Goal: Navigation & Orientation: Understand site structure

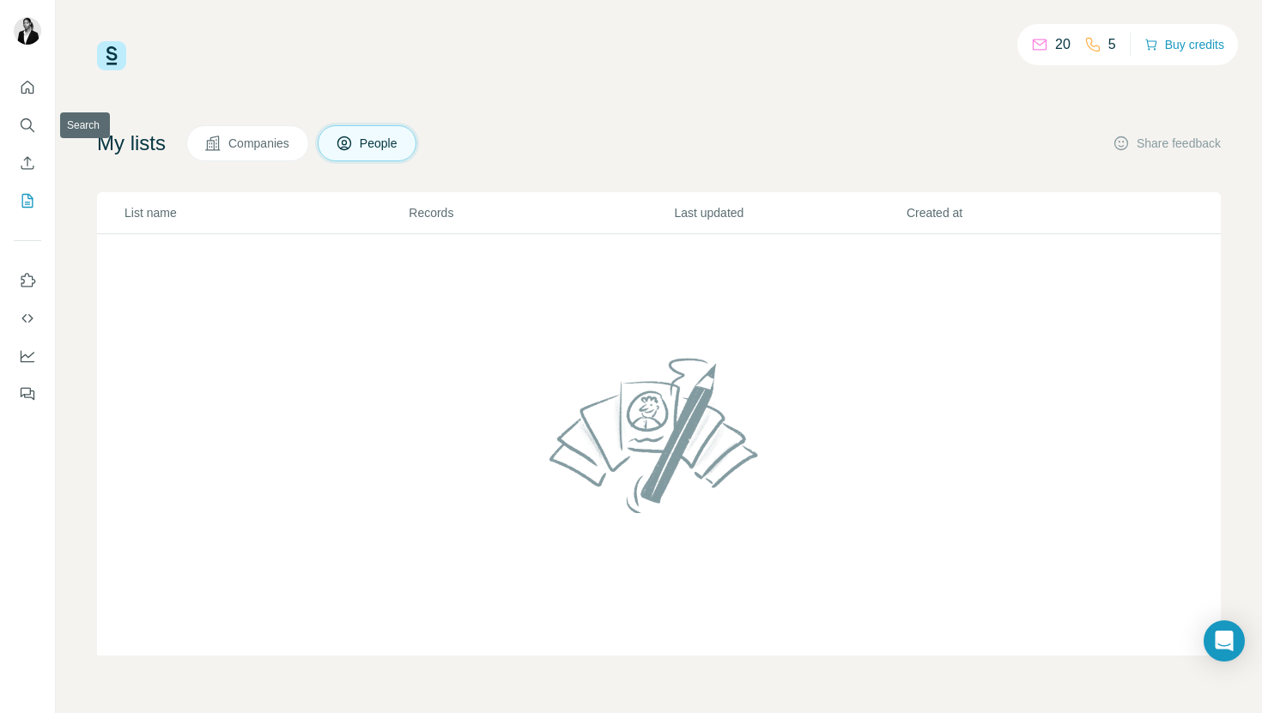
click at [29, 94] on icon "Quick start" at bounding box center [27, 87] width 17 height 17
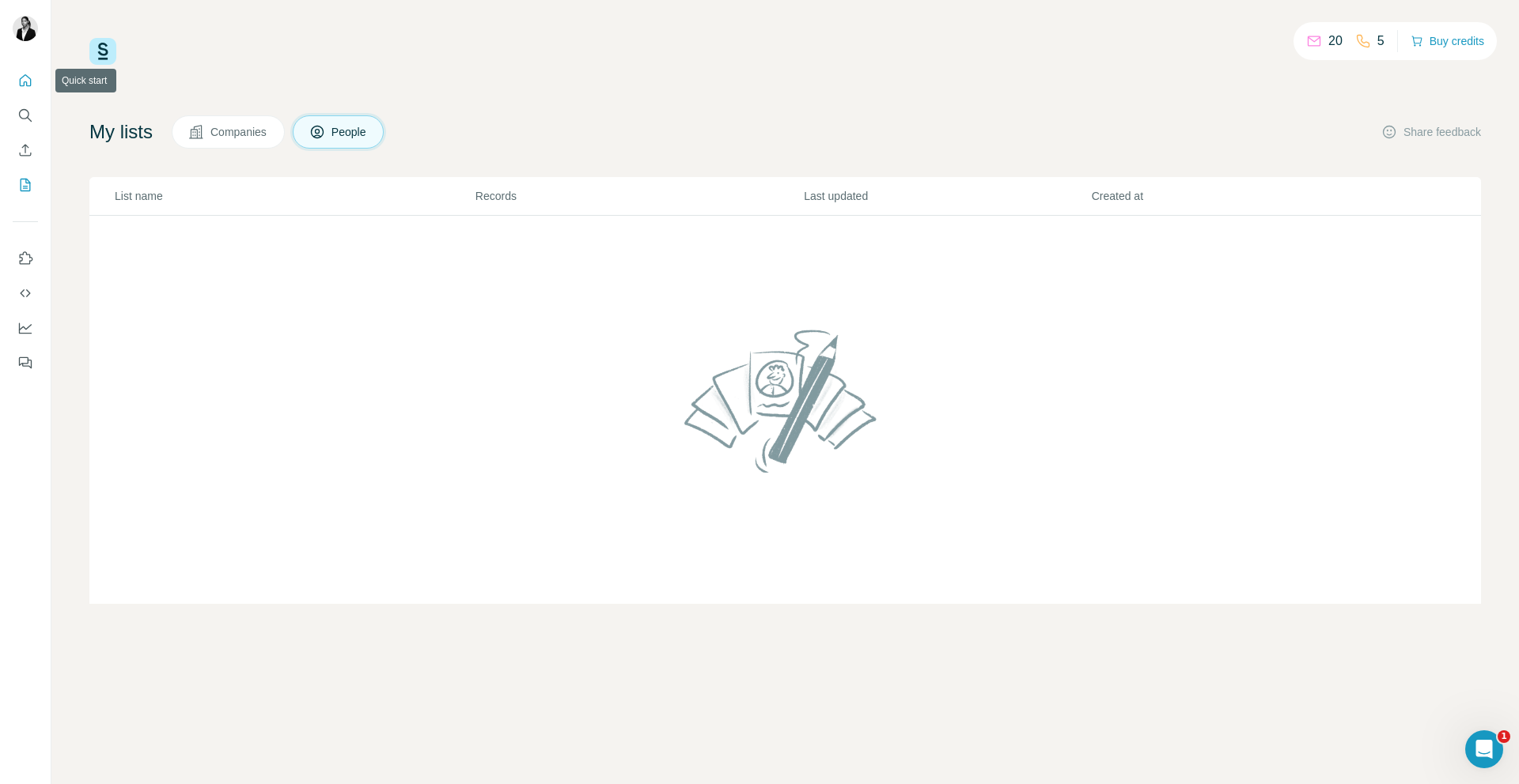
click at [28, 78] on icon "Quick start" at bounding box center [25, 80] width 16 height 16
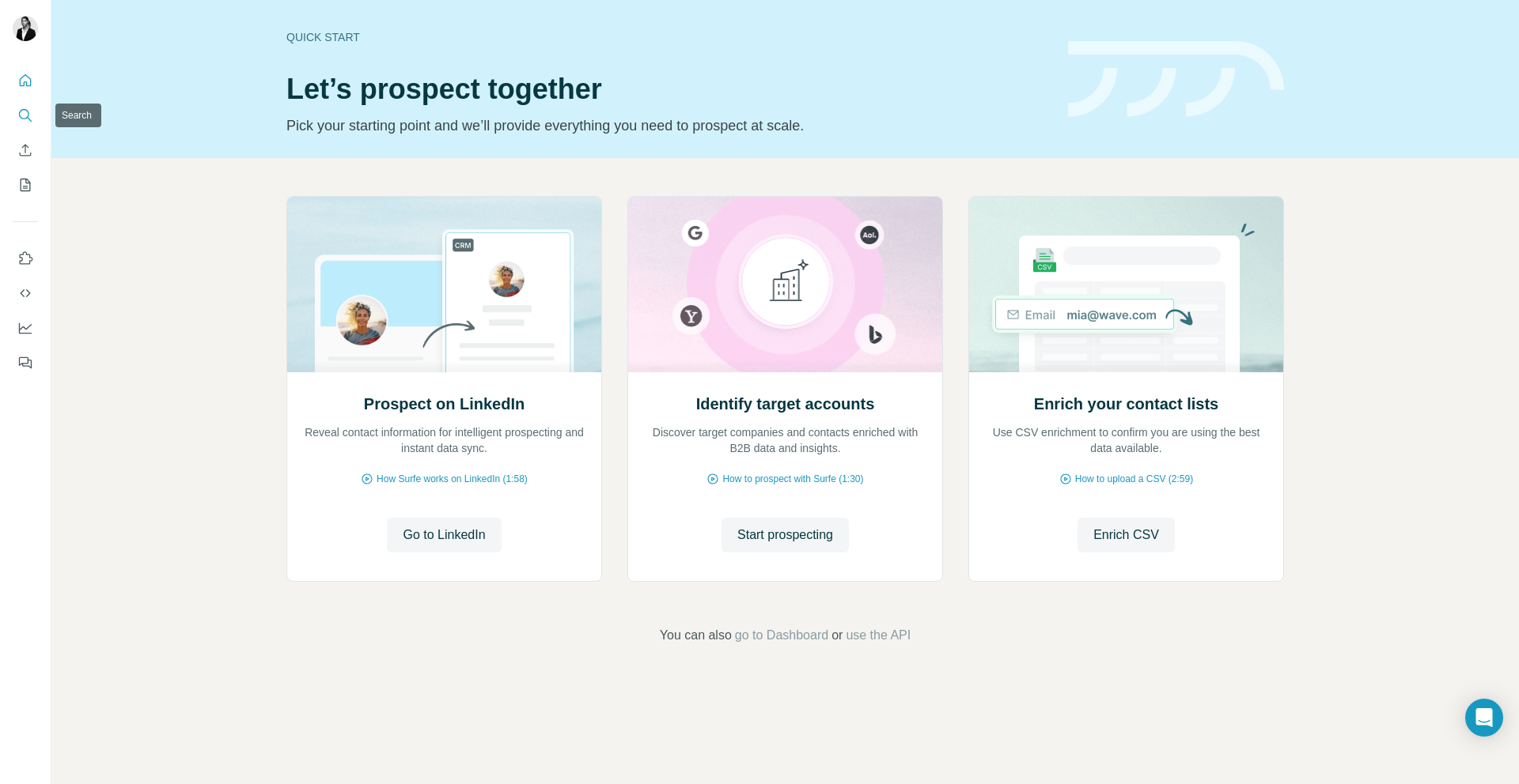
click at [29, 114] on icon "Search" at bounding box center [24, 113] width 10 height 10
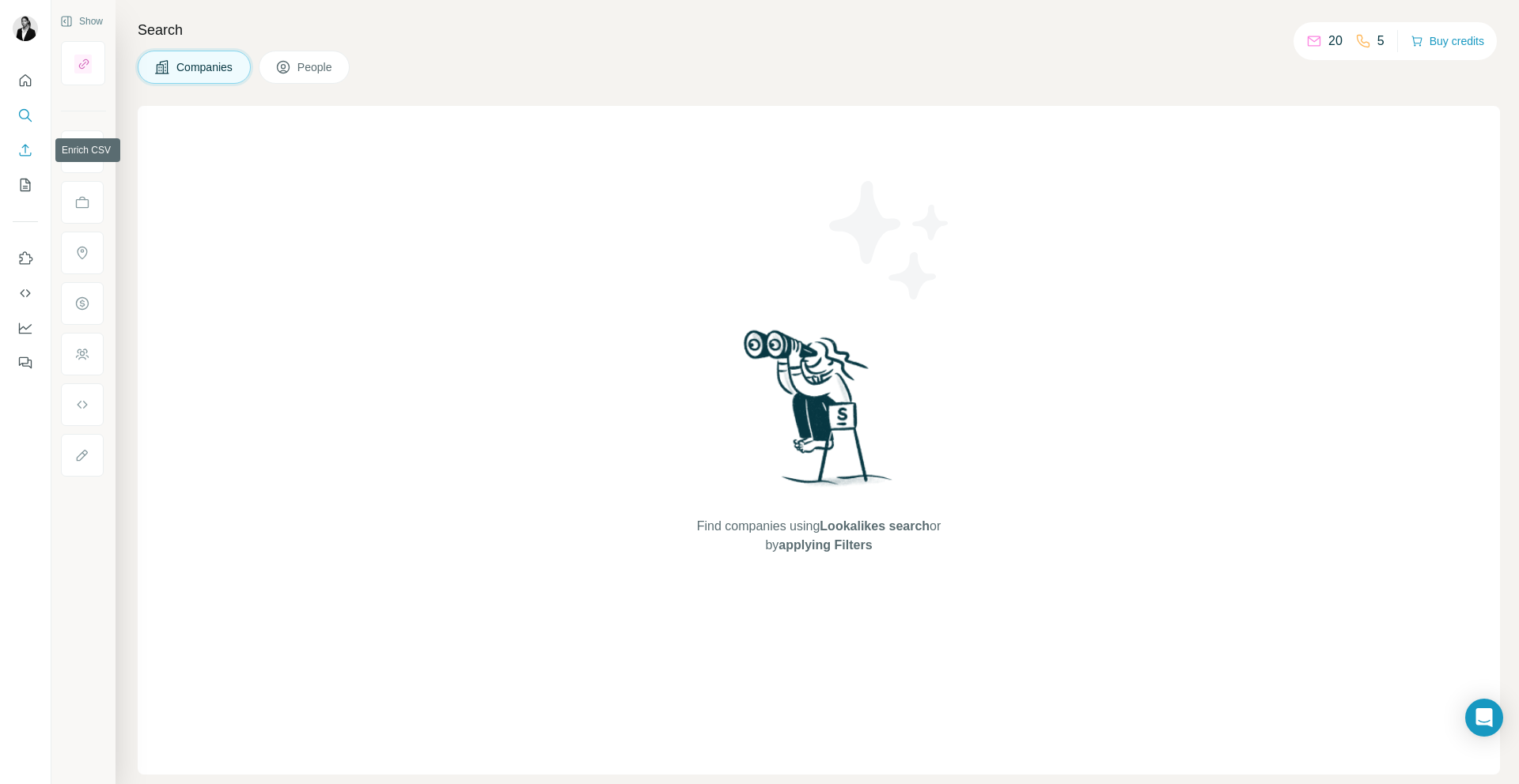
click at [32, 145] on icon "Enrich CSV" at bounding box center [25, 149] width 16 height 16
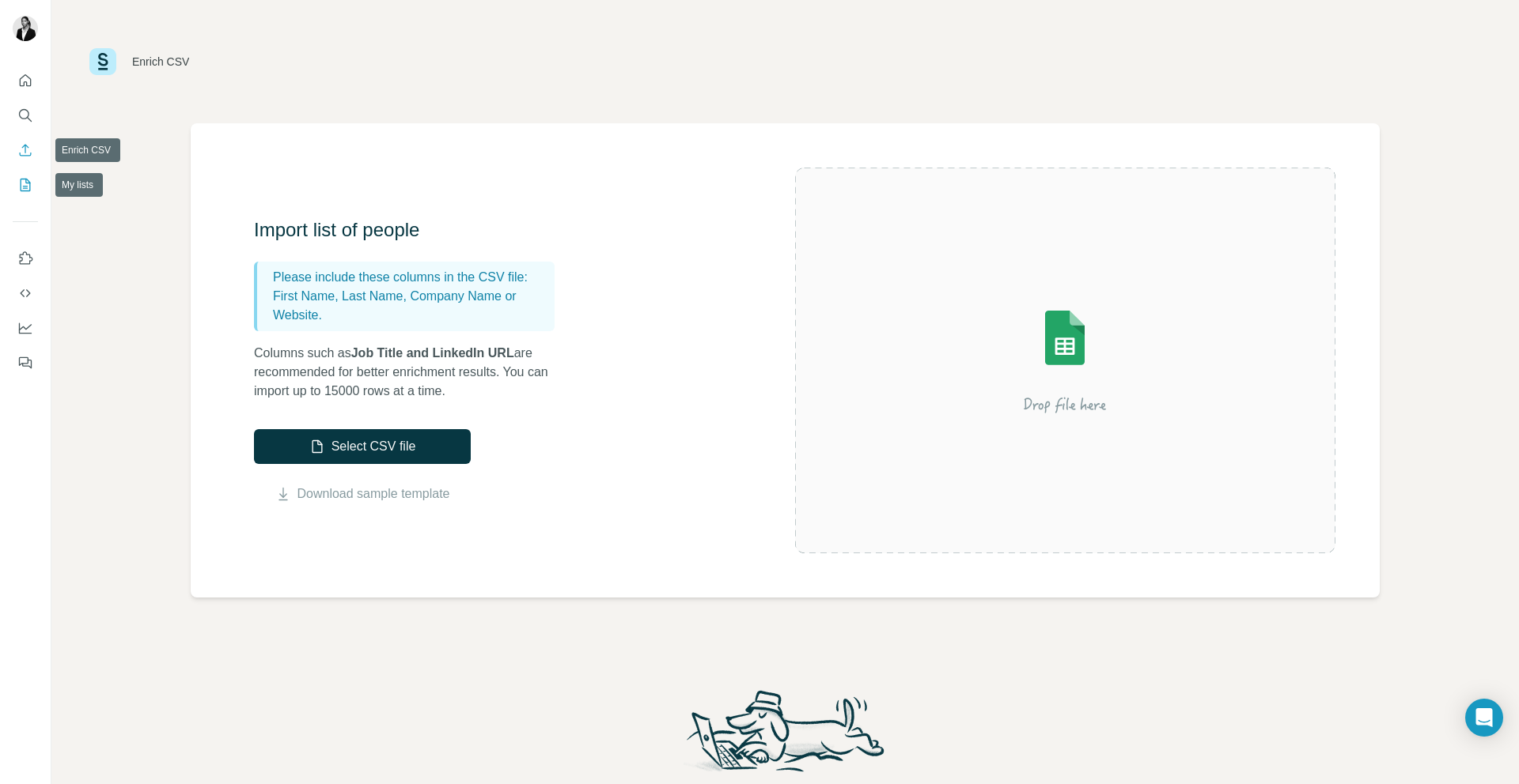
click at [32, 178] on icon "My lists" at bounding box center [25, 184] width 16 height 16
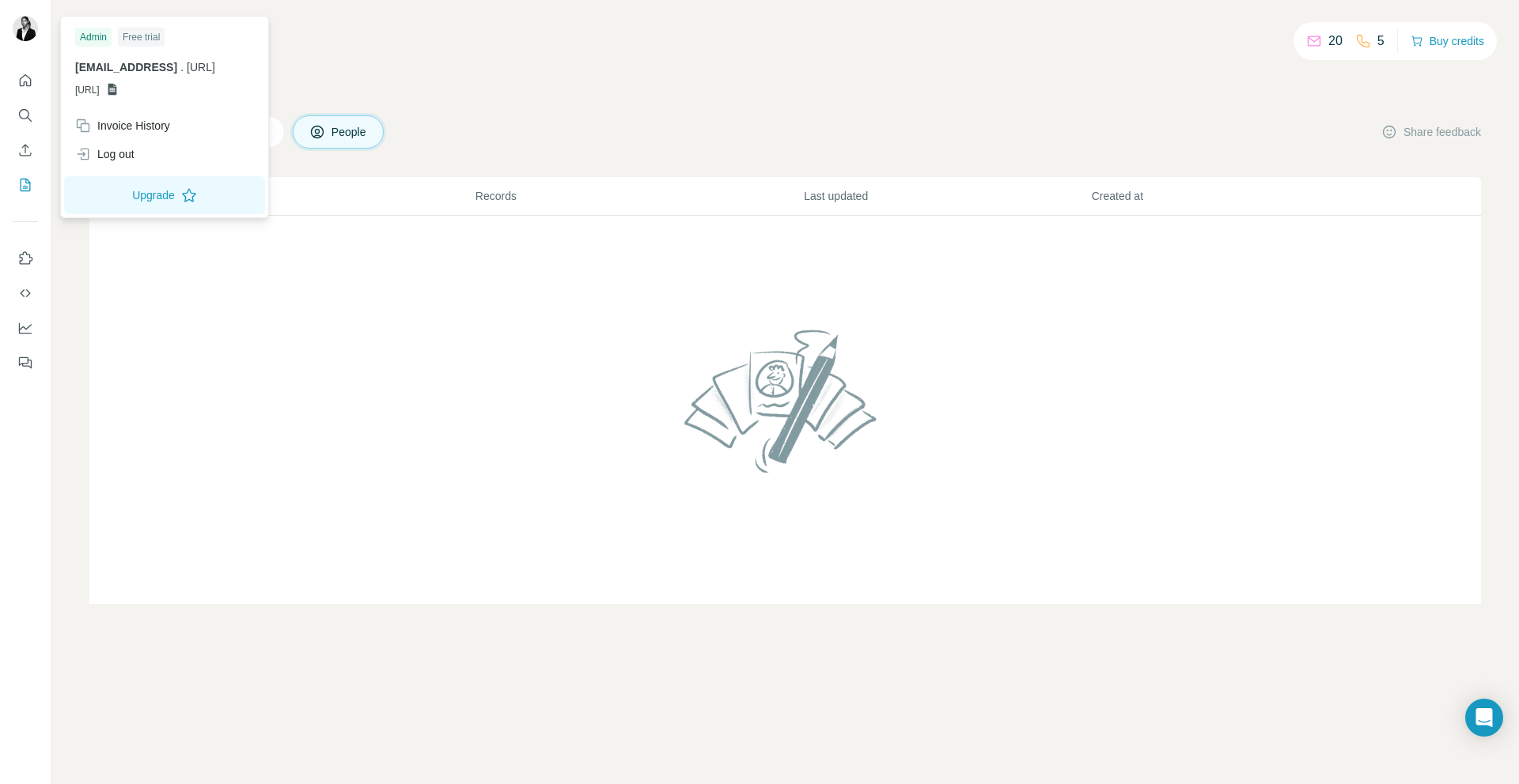
click at [21, 27] on img at bounding box center [25, 28] width 25 height 25
click at [31, 36] on img at bounding box center [25, 28] width 25 height 25
click at [25, 263] on icon "Use Surfe on LinkedIn" at bounding box center [26, 258] width 14 height 13
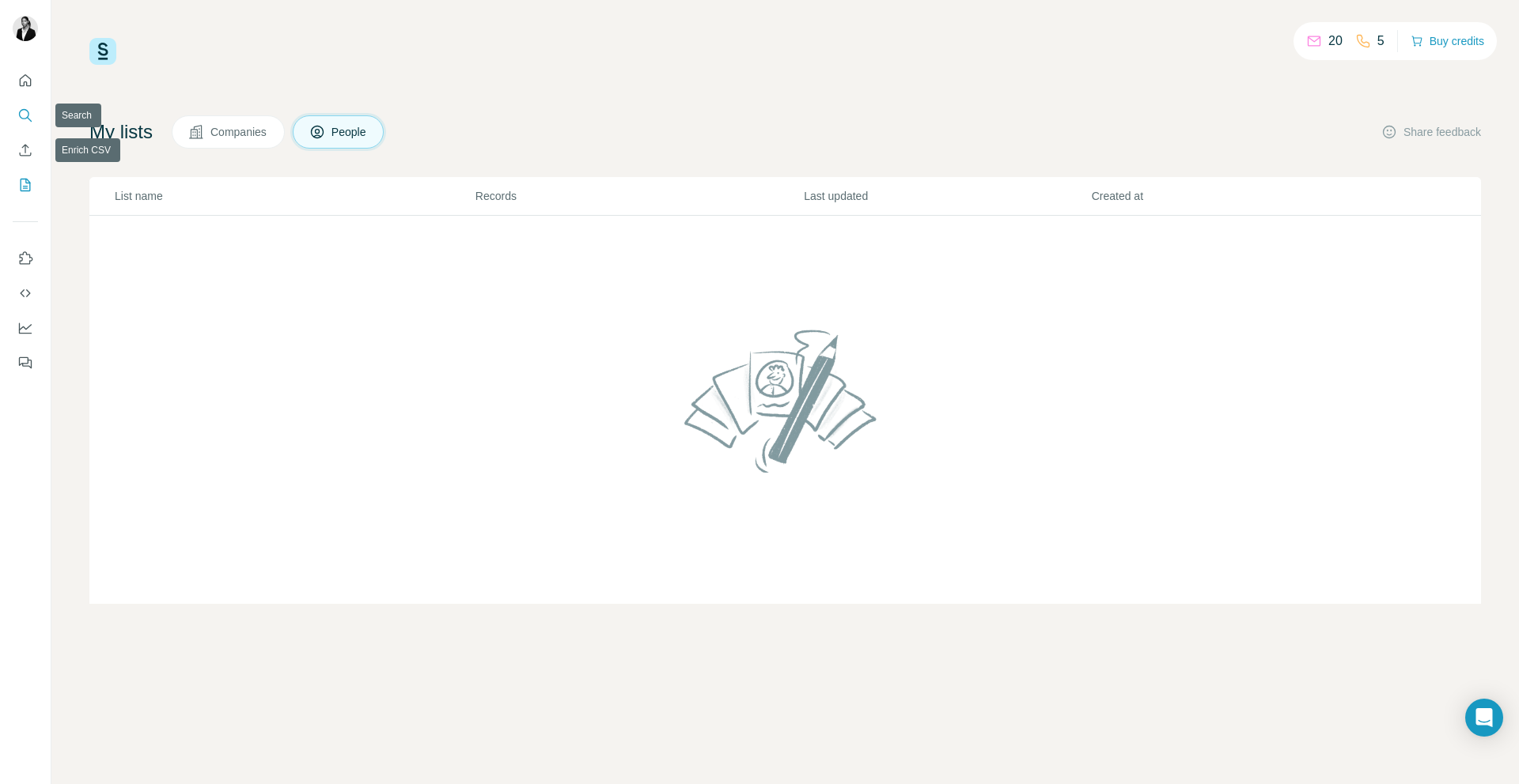
click at [23, 111] on icon "Search" at bounding box center [25, 115] width 16 height 16
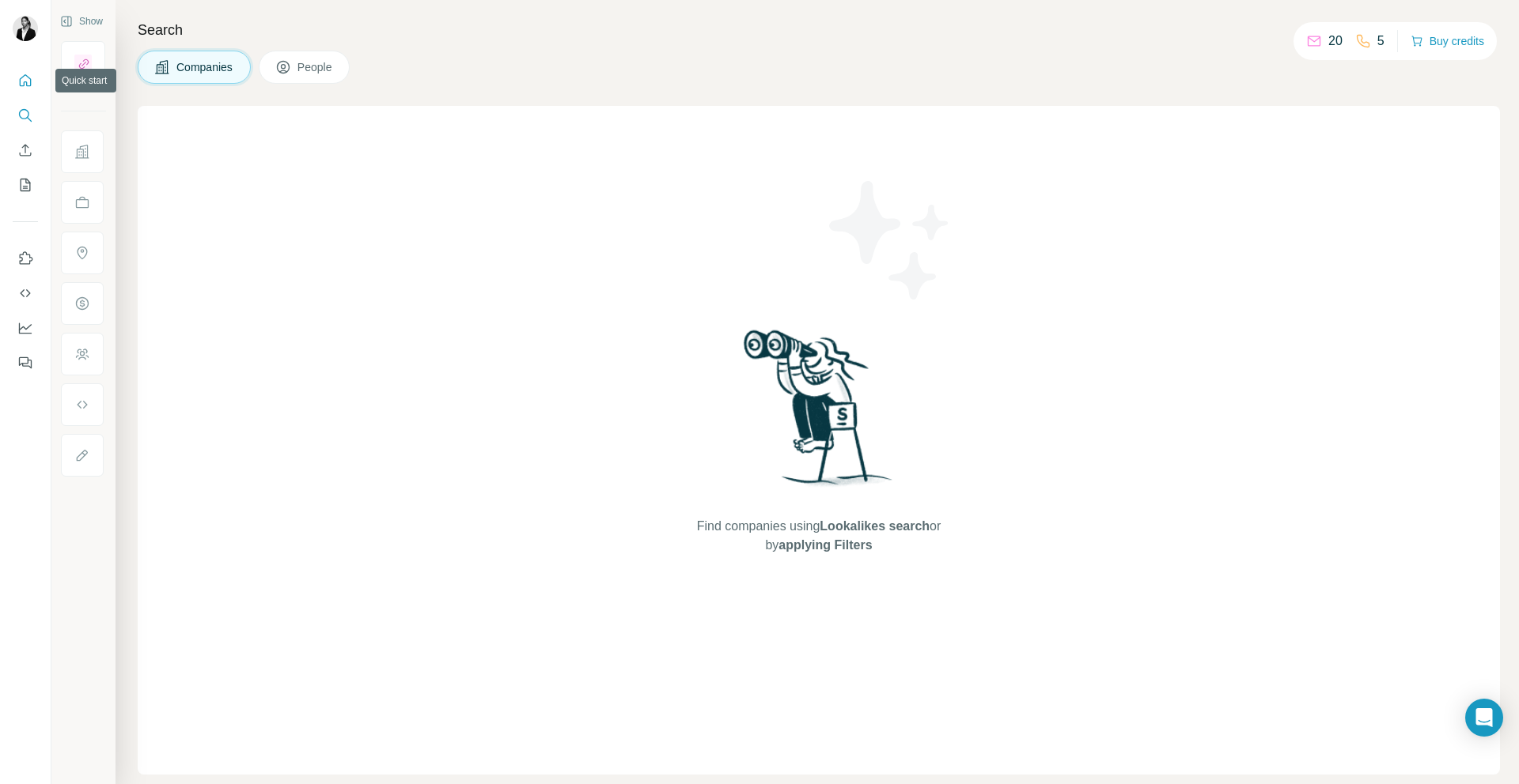
click at [24, 78] on icon "Quick start" at bounding box center [25, 80] width 16 height 16
click at [25, 88] on icon "Quick start" at bounding box center [25, 80] width 16 height 16
